Goal: Download file/media

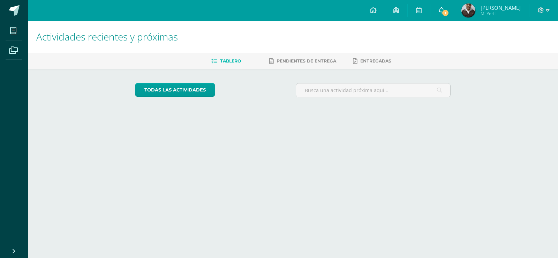
click at [441, 12] on span "1" at bounding box center [445, 13] width 8 height 8
click at [439, 10] on icon at bounding box center [442, 10] width 6 height 6
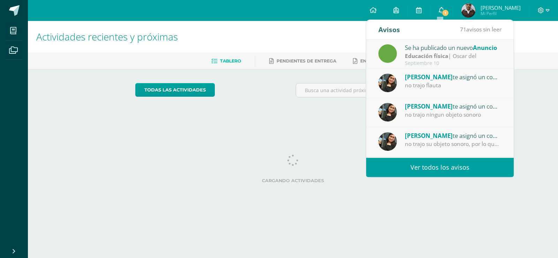
click at [439, 10] on icon at bounding box center [442, 10] width 6 height 6
click at [474, 68] on div "Se ha publicado un nuevo Anuncio Educación física | Oscar del Septiembre 10" at bounding box center [439, 53] width 147 height 29
click at [469, 60] on div "Septiembre 10" at bounding box center [453, 63] width 97 height 6
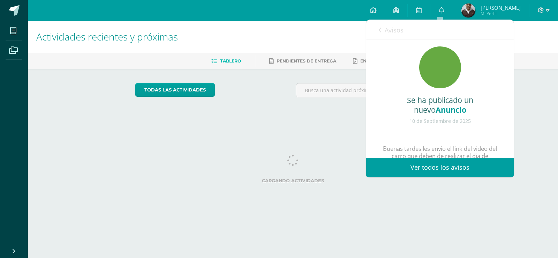
click at [468, 60] on div "Se ha publicado un nuevo Anuncio 10 de Septiembre de 2025 Buenas tardes les env…" at bounding box center [439, 142] width 147 height 207
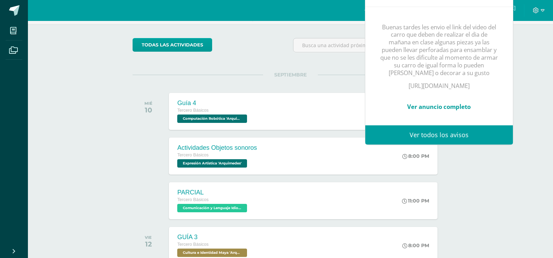
scroll to position [70, 0]
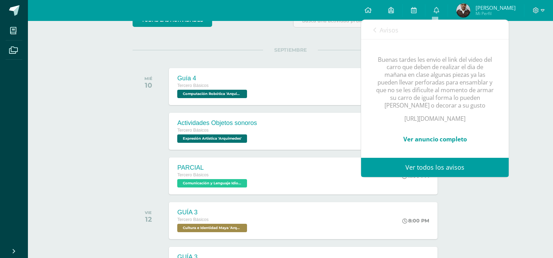
click at [543, 98] on div "Actividades recientes y próximas Tablero Pendientes de entrega Entregadas todas…" at bounding box center [290, 161] width 525 height 421
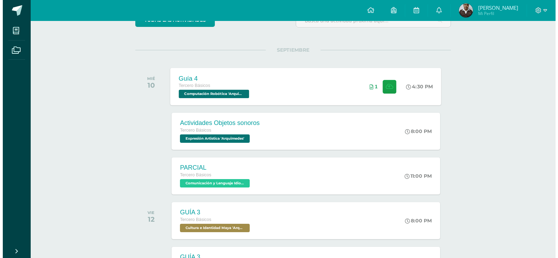
scroll to position [105, 0]
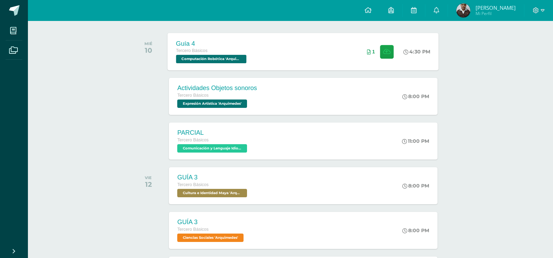
click at [276, 58] on div "Guía 4 Tercero Básicos Computación Robótica 'Arquimedes' 4:30 PM 1 Guía 4 Compu…" at bounding box center [303, 51] width 271 height 37
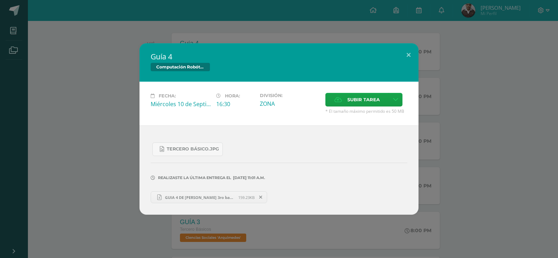
click at [201, 197] on span "GUIA 4 DE JUAN 3ro basico A.xlsx" at bounding box center [199, 197] width 77 height 5
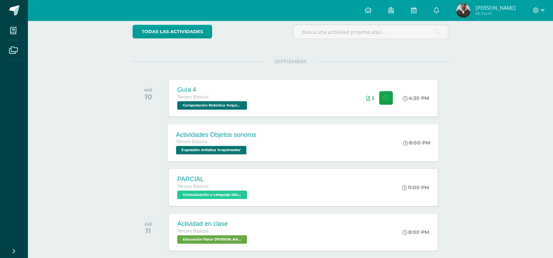
scroll to position [70, 0]
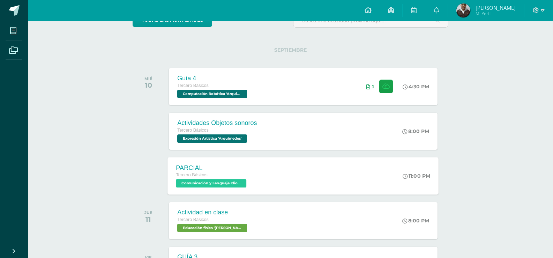
click at [294, 175] on div "PARCIAL Tercero Básicos Comunicación y Lenguaje Idioma Extranjero '[PERSON_NAME…" at bounding box center [303, 175] width 271 height 37
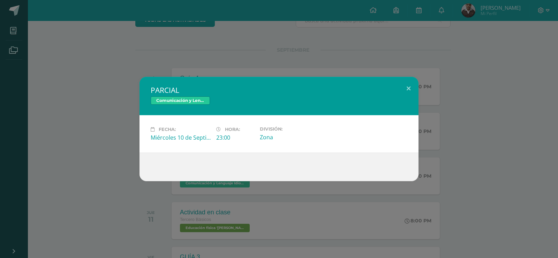
click at [99, 176] on div "PARCIAL Comunicación y Lenguaje Idioma Extranjero Fecha: [DATE] Hora: 23:00 Div…" at bounding box center [279, 129] width 552 height 104
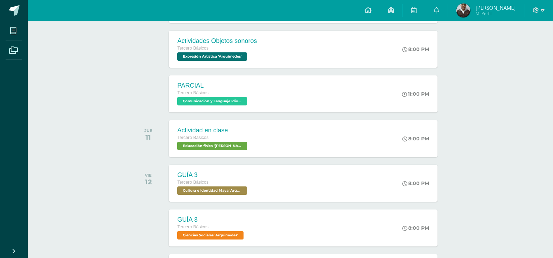
scroll to position [174, 0]
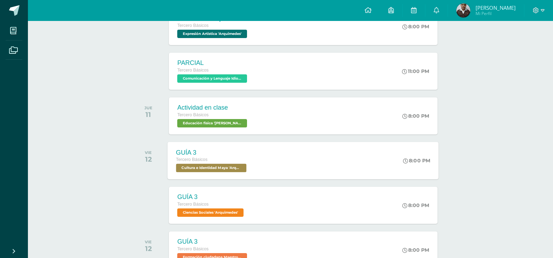
click at [261, 170] on div "GUÍA 3 Tercero Básicos Cultura e Identidad Maya '[PERSON_NAME]' 8:00 PM GUÍA 3 …" at bounding box center [303, 160] width 271 height 37
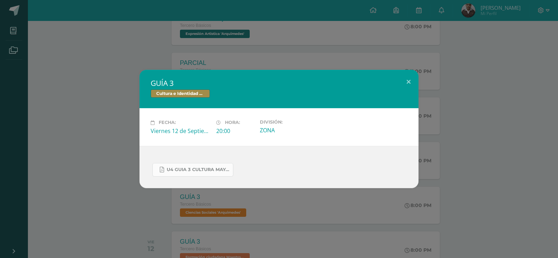
click at [211, 169] on span "U4 GUIA 3 CULTURA MAYA BASICOS.pdf" at bounding box center [198, 170] width 63 height 6
click at [110, 137] on div "GUÍA 3 Cultura e Identidad Maya Fecha: [DATE] Hora: 20:00 División:" at bounding box center [279, 129] width 552 height 118
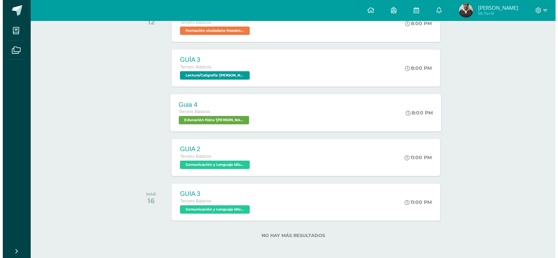
scroll to position [403, 0]
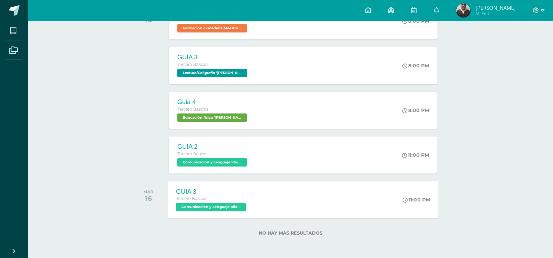
click at [294, 199] on div "GUIA 3 Tercero Básicos Comunicación y Lenguaje Idioma Extranjero '[PERSON_NAME]…" at bounding box center [303, 199] width 271 height 37
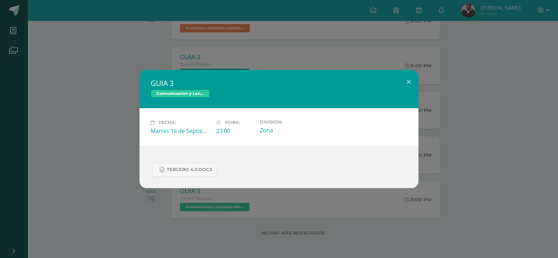
click at [135, 182] on div "GUIA 3 Comunicación y Lenguaje Idioma Extranjero Fecha: [DATE] Hora: 23:00 Divi…" at bounding box center [279, 129] width 552 height 118
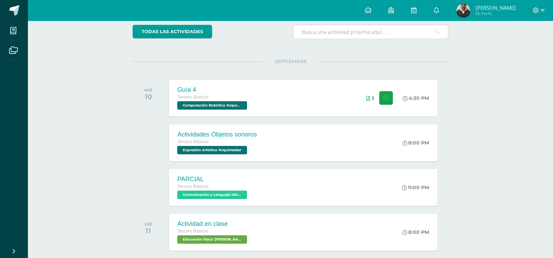
scroll to position [20, 0]
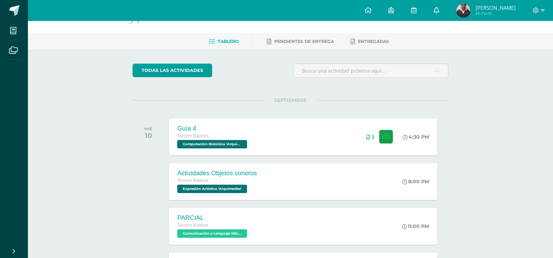
click at [436, 14] on span at bounding box center [436, 11] width 6 height 8
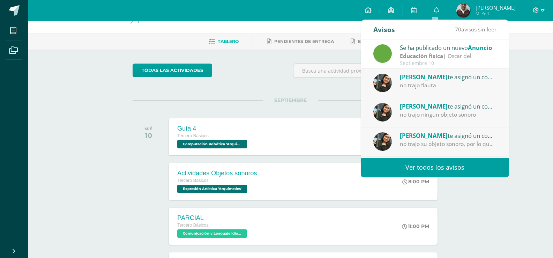
click at [417, 57] on strong "Educación física" at bounding box center [421, 56] width 43 height 8
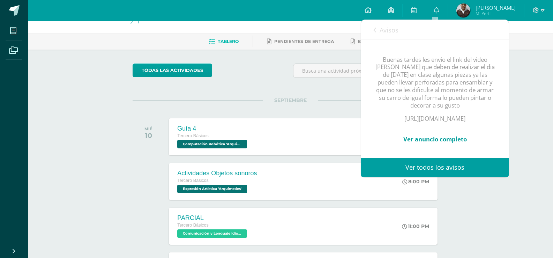
scroll to position [112, 0]
click at [416, 115] on p "[URL][DOMAIN_NAME]" at bounding box center [435, 119] width 120 height 8
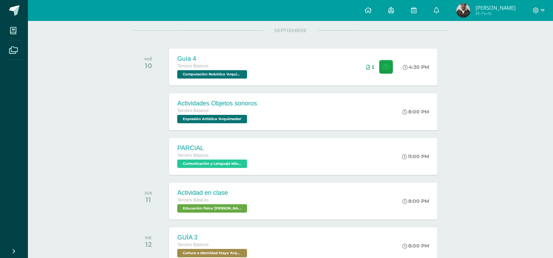
scroll to position [124, 0]
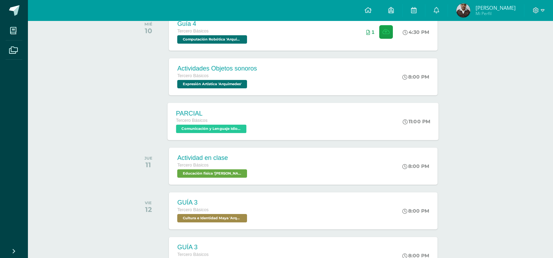
click at [274, 124] on div "PARCIAL Tercero Básicos Comunicación y Lenguaje Idioma Extranjero '[PERSON_NAME…" at bounding box center [303, 121] width 271 height 37
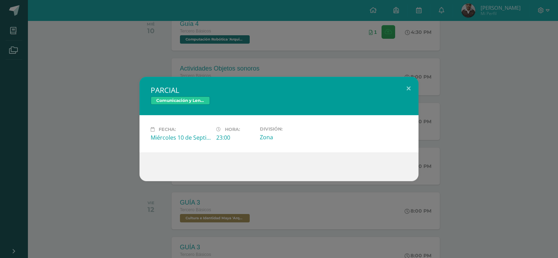
click at [103, 124] on div "PARCIAL Comunicación y Lenguaje Idioma Extranjero Fecha: [DATE] Hora: 23:00 Div…" at bounding box center [279, 129] width 552 height 104
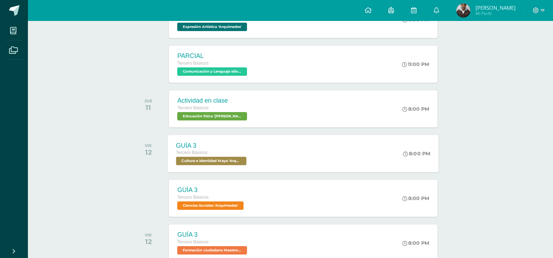
scroll to position [194, 0]
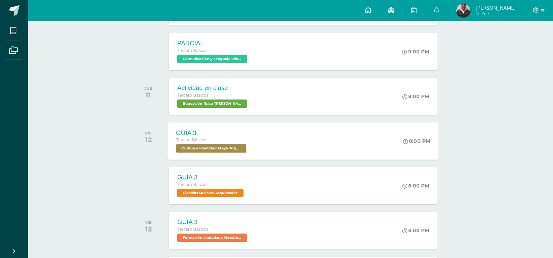
click at [268, 149] on div "GUÍA 3 Tercero Básicos Cultura e Identidad Maya '[PERSON_NAME]' 8:00 PM GUÍA 3 …" at bounding box center [303, 140] width 271 height 37
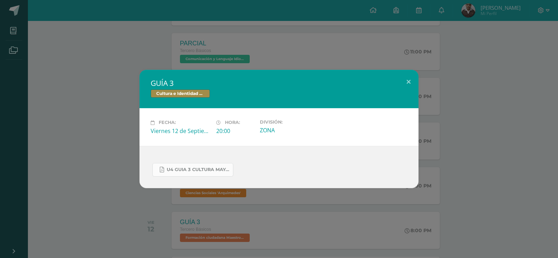
click at [175, 169] on span "U4 GUIA 3 CULTURA MAYA BASICOS.pdf" at bounding box center [198, 170] width 63 height 6
click at [87, 174] on div "GUÍA 3 Cultura e Identidad Maya Fecha: [DATE] Hora: 20:00 División:" at bounding box center [279, 129] width 552 height 118
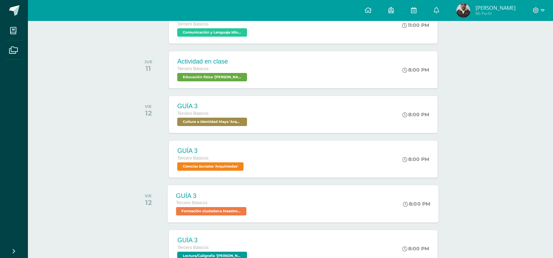
scroll to position [264, 0]
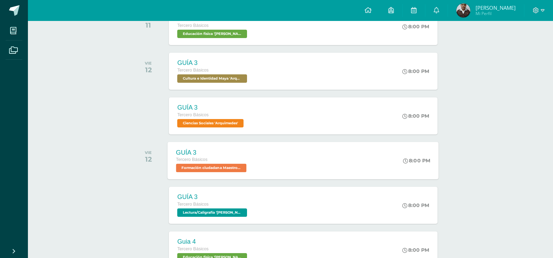
click at [281, 167] on div "GUÍA 3 Tercero Básicos Formación ciudadana Maestro Guía '[PERSON_NAME]' 8:00 PM…" at bounding box center [303, 160] width 271 height 37
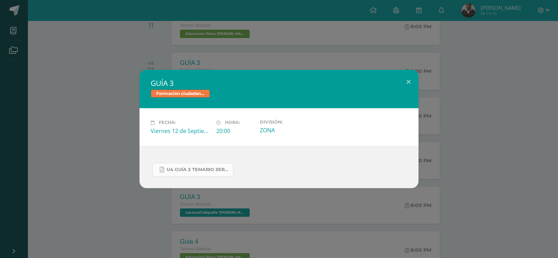
click at [184, 164] on link "U4 GUÍA 3 TEMARIO 3ERO.pdf" at bounding box center [192, 170] width 81 height 14
click at [32, 134] on div "GUÍA 3 Formación ciudadana Maestro Guía Fecha: [DATE] Hora: 20:00 División:" at bounding box center [279, 129] width 552 height 118
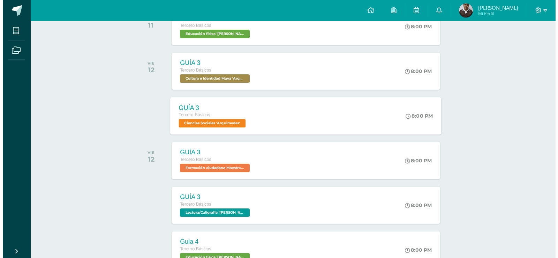
scroll to position [229, 0]
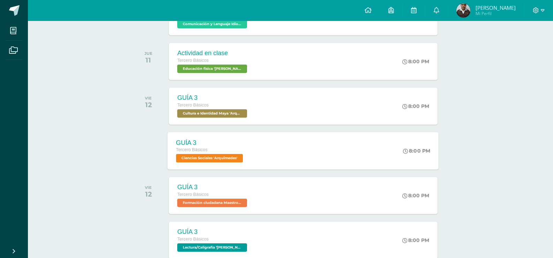
click at [273, 148] on div "GUÍA 3 Tercero Básicos Ciencias Sociales '[PERSON_NAME]' 8:00 PM GUÍA 3 Ciencia…" at bounding box center [303, 150] width 271 height 37
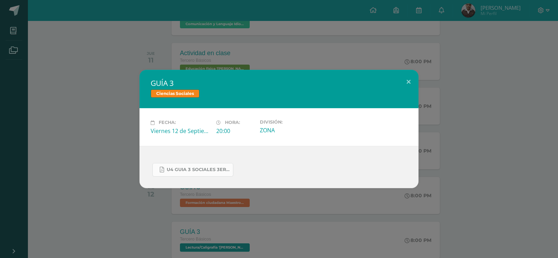
click at [173, 165] on link "U4 GUIA 3 SOCIALES 3ero.pdf" at bounding box center [192, 170] width 81 height 14
click at [440, 16] on div "GUÍA 3 Ciencias Sociales Fecha: [DATE] Hora: 20:00 División: ZONA" at bounding box center [279, 129] width 558 height 258
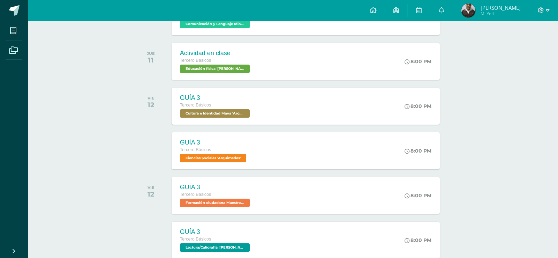
click at [440, 10] on div "GUÍA 3 Ciencias Sociales Fecha: [DATE] Hora: 20:00 División: ZONA" at bounding box center [279, 129] width 558 height 258
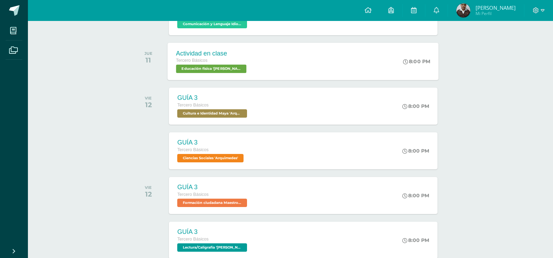
click at [353, 55] on div "Actividad en clase Tercero Básicos Educación física '[PERSON_NAME]' 8:00 PM Act…" at bounding box center [303, 61] width 271 height 37
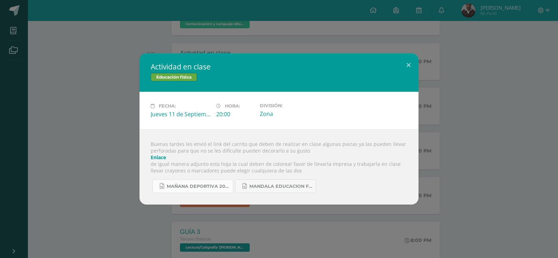
click at [193, 189] on link "Mañana deportiva 2025.docx" at bounding box center [192, 186] width 81 height 14
click at [346, 182] on div "[DATE] deportiva 2025.docx Mandala educacion fisica 2.docx" at bounding box center [279, 183] width 257 height 19
click at [307, 188] on span "Mandala educacion fisica 2.docx" at bounding box center [280, 186] width 63 height 6
click at [157, 157] on link "Enlace" at bounding box center [158, 157] width 15 height 7
